Goal: Answer question/provide support: Share knowledge or assist other users

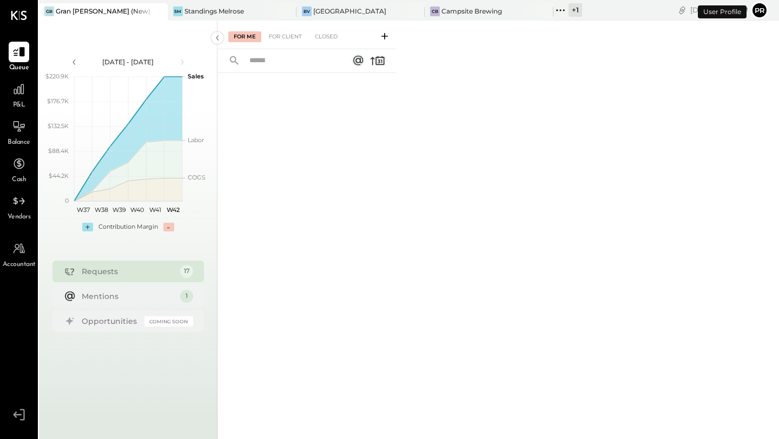
click at [758, 14] on button "Pr" at bounding box center [759, 10] width 17 height 17
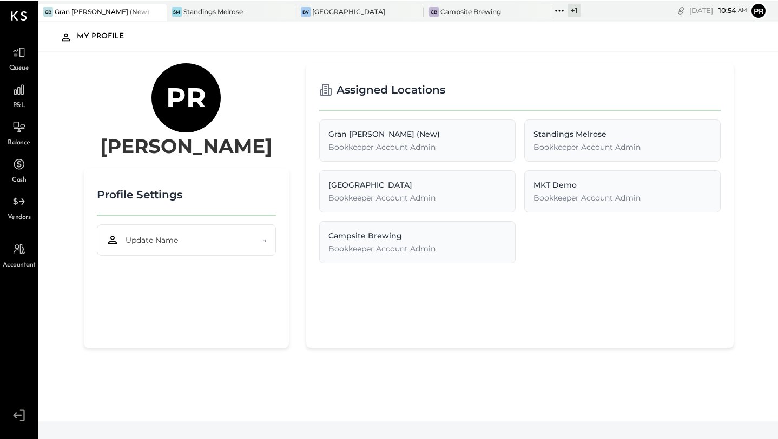
click at [18, 418] on icon at bounding box center [18, 415] width 19 height 16
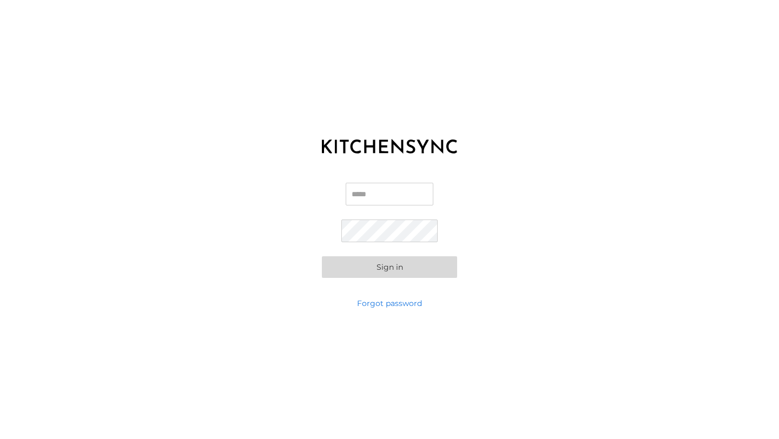
click at [372, 193] on input "Email" at bounding box center [390, 194] width 88 height 23
type input "**********"
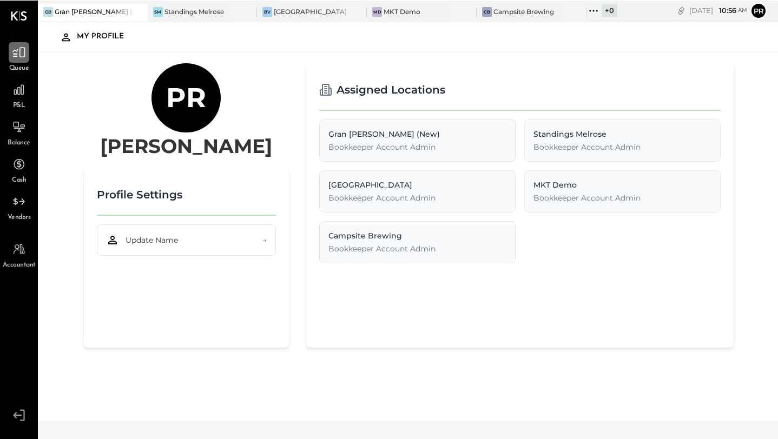
click at [25, 60] on div at bounding box center [19, 52] width 21 height 21
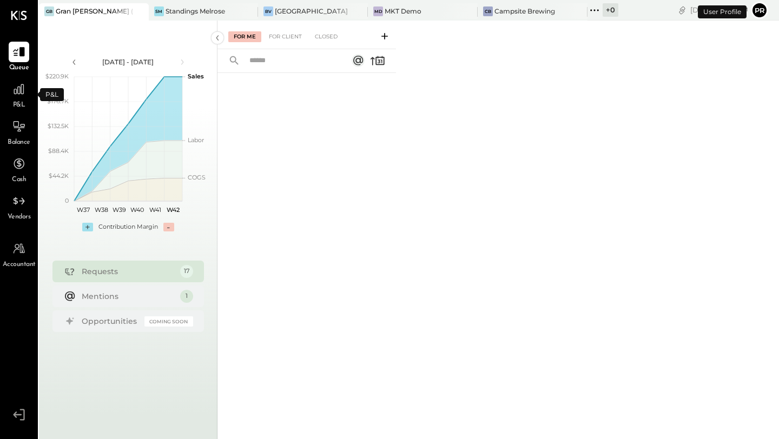
click at [21, 101] on span "P&L" at bounding box center [19, 106] width 12 height 10
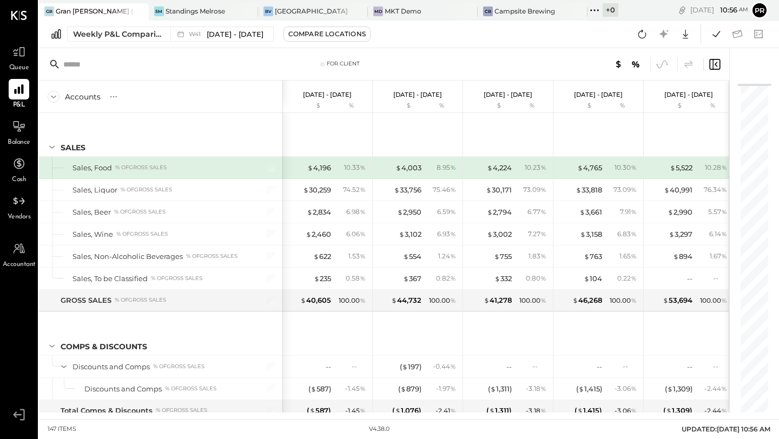
click at [597, 10] on icon at bounding box center [598, 10] width 2 height 2
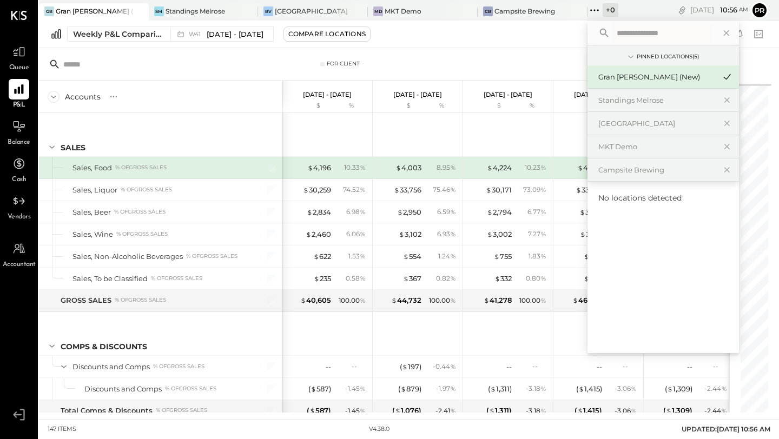
click at [623, 220] on div "No locations detected" at bounding box center [663, 268] width 151 height 172
click at [723, 34] on icon at bounding box center [725, 32] width 5 height 5
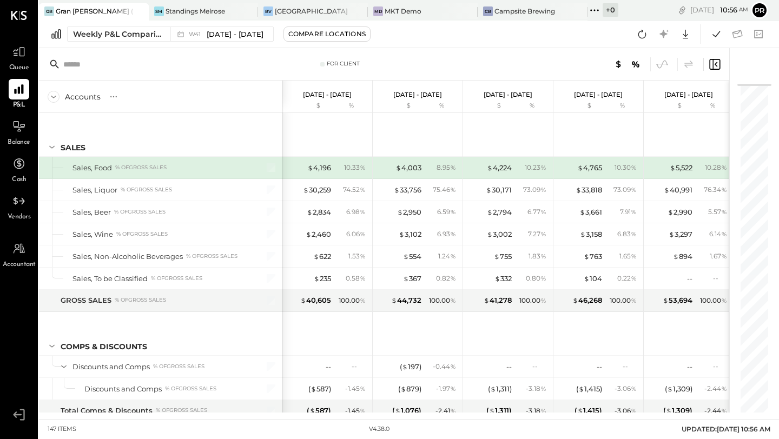
click at [17, 413] on icon at bounding box center [18, 415] width 19 height 16
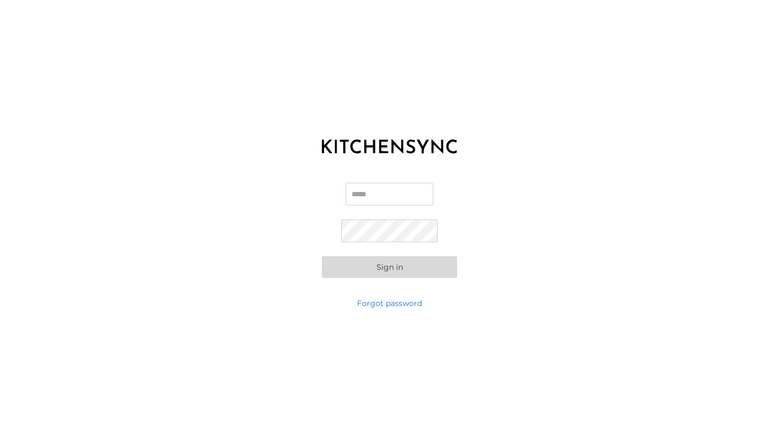
click at [397, 183] on input "Email" at bounding box center [390, 194] width 88 height 23
type input "**********"
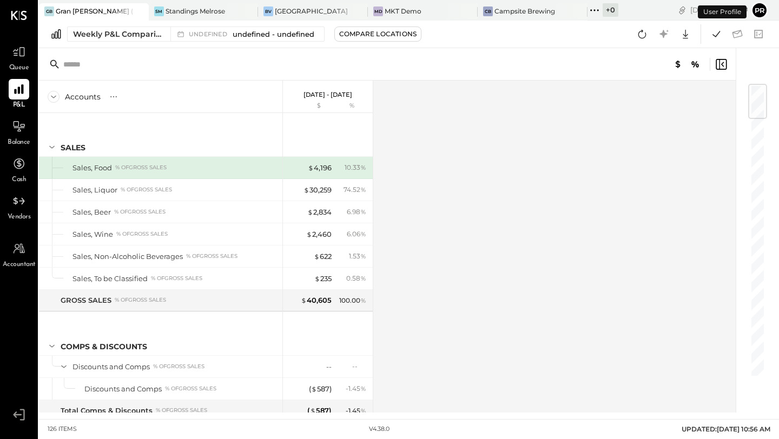
click at [759, 11] on button "Pr" at bounding box center [759, 10] width 17 height 17
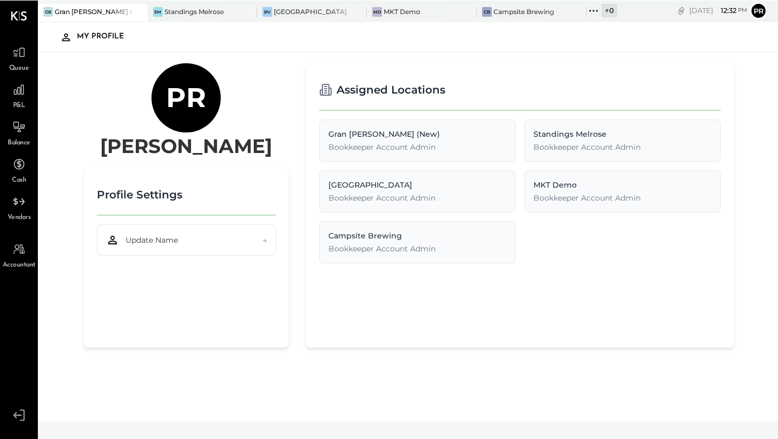
click at [21, 419] on icon at bounding box center [18, 415] width 19 height 16
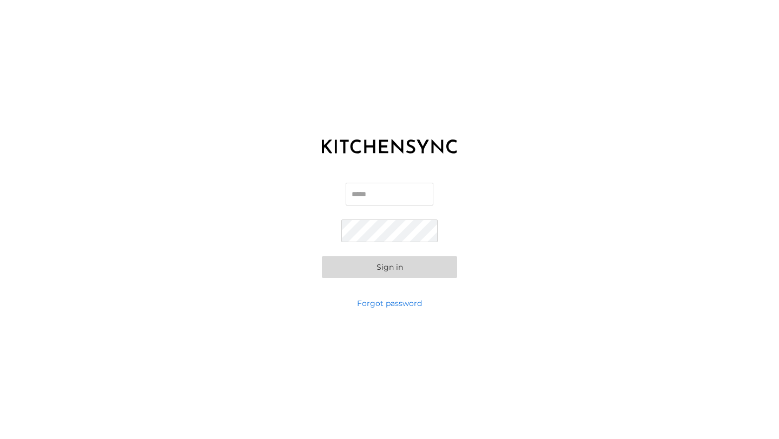
click at [364, 197] on input "Email" at bounding box center [390, 194] width 88 height 23
type input "**********"
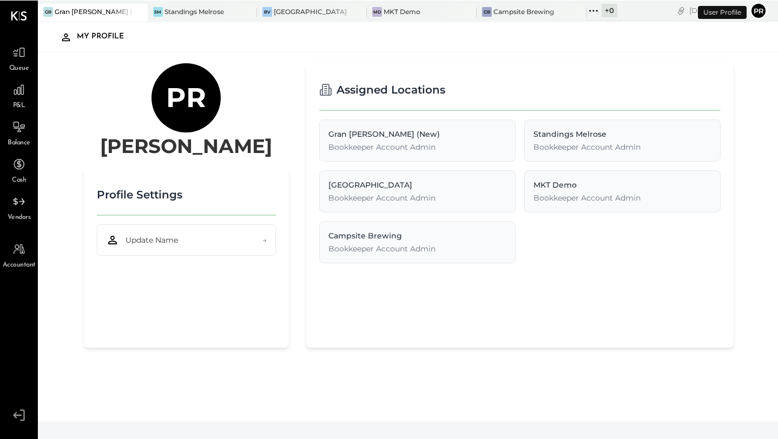
click at [417, 261] on div "Campsite Brewing Bookkeeper Account Admin" at bounding box center [417, 242] width 196 height 42
click at [202, 5] on div "SM Standings Melrose" at bounding box center [203, 11] width 110 height 17
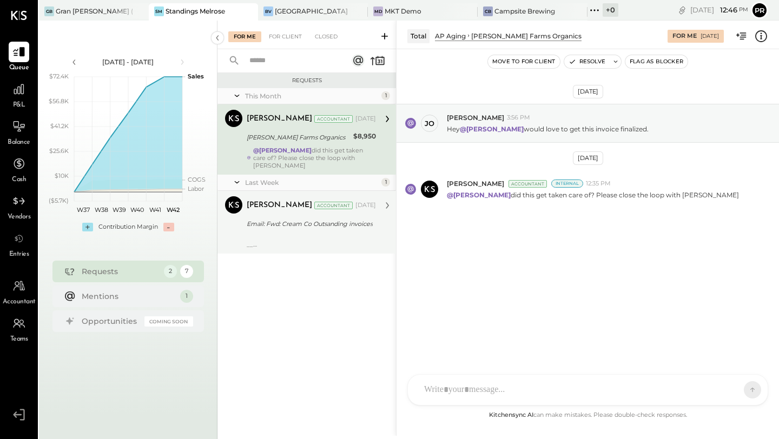
click at [292, 219] on div "Email: Fwd: Cream Co Outsanding invoices" at bounding box center [310, 224] width 126 height 11
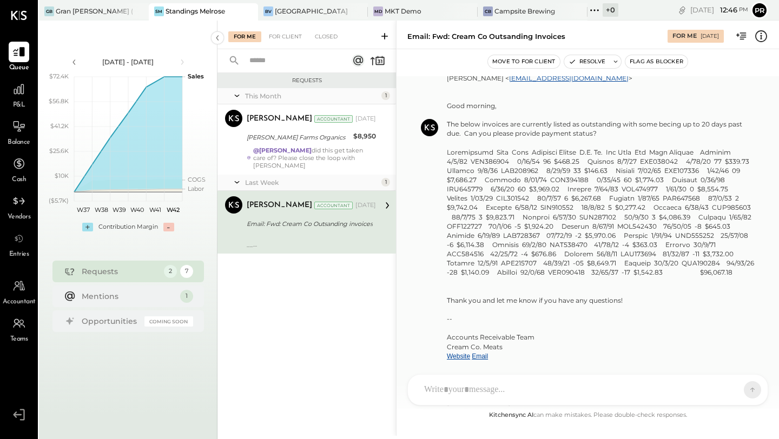
scroll to position [277, 0]
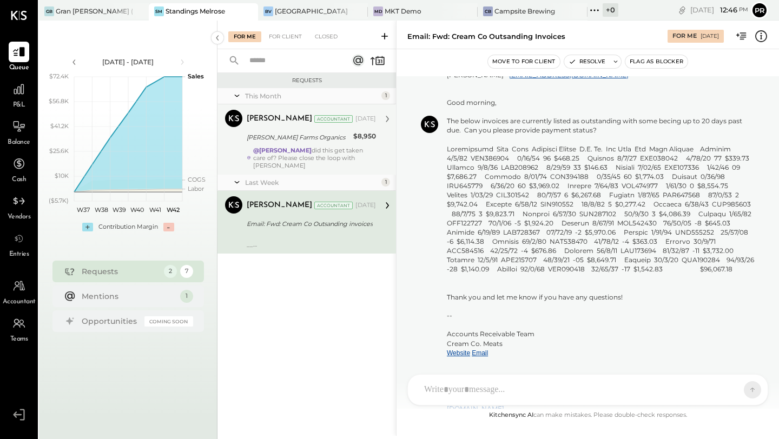
click at [303, 153] on strong "@[PERSON_NAME]" at bounding box center [282, 151] width 58 height 8
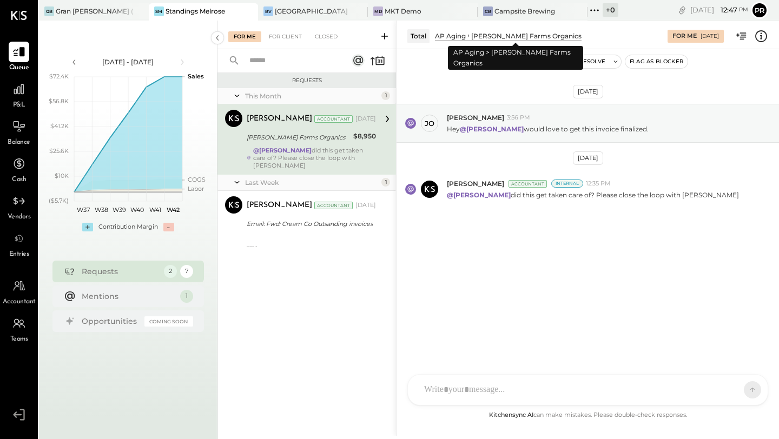
click at [491, 39] on div "[PERSON_NAME] Farms Organics" at bounding box center [526, 35] width 110 height 9
drag, startPoint x: 464, startPoint y: 129, endPoint x: 534, endPoint y: 129, distance: 70.3
click at [534, 129] on p "Hey @[PERSON_NAME] would love to get this invoice finalized." at bounding box center [548, 128] width 202 height 9
click at [510, 148] on div "[DATE] [PERSON_NAME] [PERSON_NAME] 3:56 PM Hey @[PERSON_NAME] would love to get…" at bounding box center [588, 183] width 382 height 214
click at [485, 37] on div "[PERSON_NAME] Farms Organics" at bounding box center [526, 35] width 110 height 9
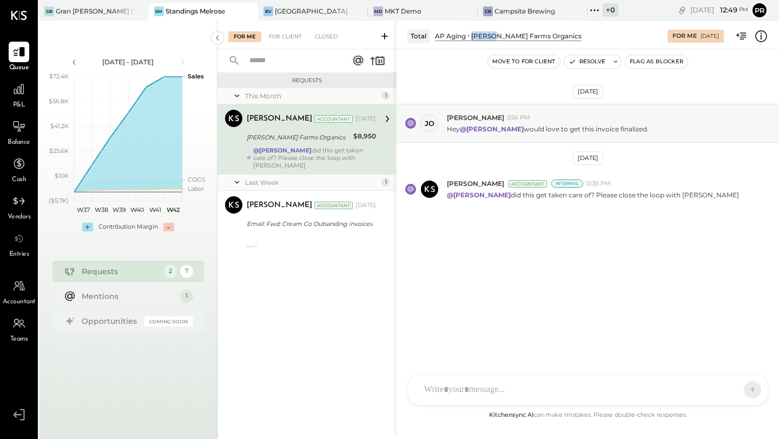
drag, startPoint x: 473, startPoint y: 36, endPoint x: 492, endPoint y: 39, distance: 19.1
click at [492, 38] on div "[PERSON_NAME] Farms Organics" at bounding box center [526, 35] width 110 height 9
copy div "[PERSON_NAME]"
